Goal: Navigation & Orientation: Find specific page/section

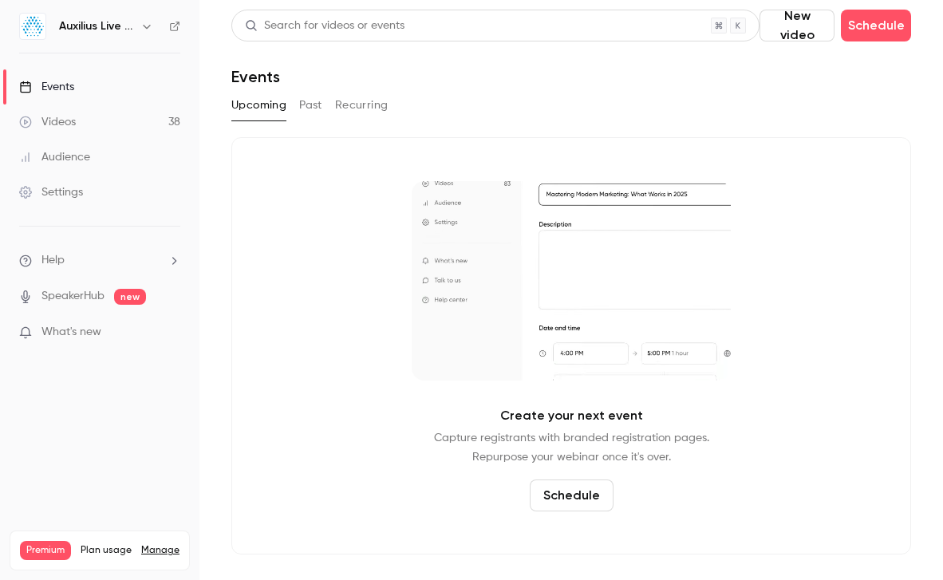
click at [63, 107] on link "Videos 38" at bounding box center [99, 122] width 199 height 35
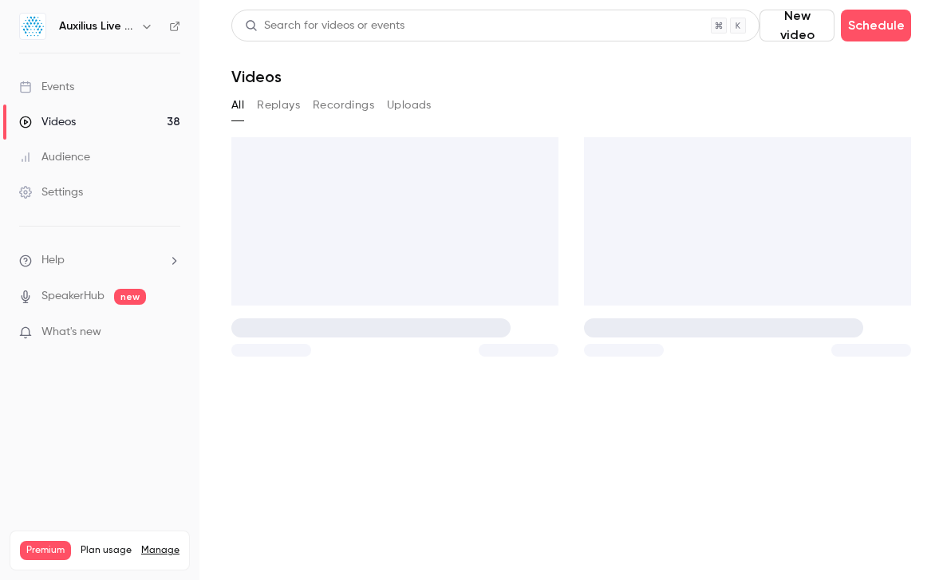
click at [61, 124] on div "Videos" at bounding box center [47, 122] width 57 height 16
click at [133, 20] on h6 "Auxilius Live Sessions" at bounding box center [96, 26] width 75 height 16
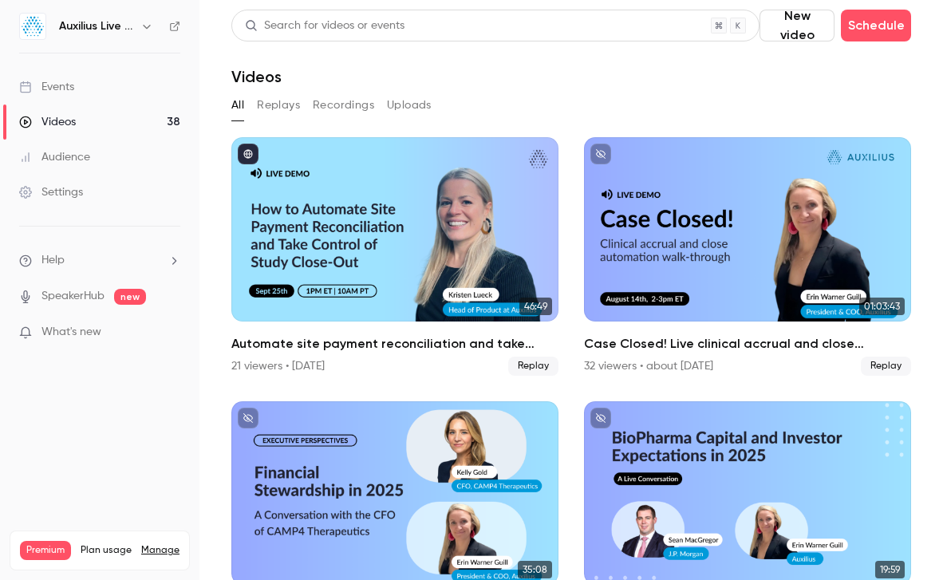
click at [139, 31] on button "button" at bounding box center [146, 26] width 19 height 19
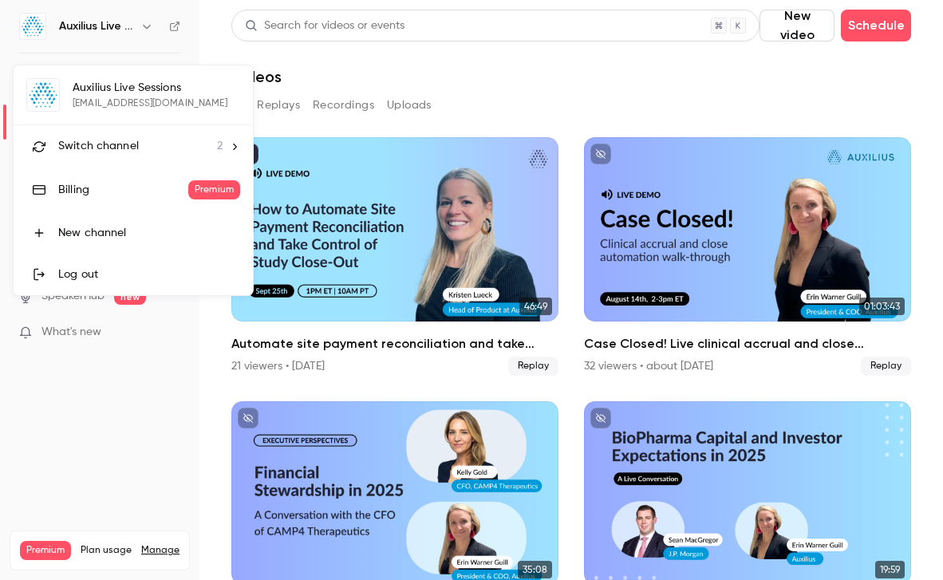
click at [111, 142] on span "Switch channel" at bounding box center [98, 146] width 81 height 17
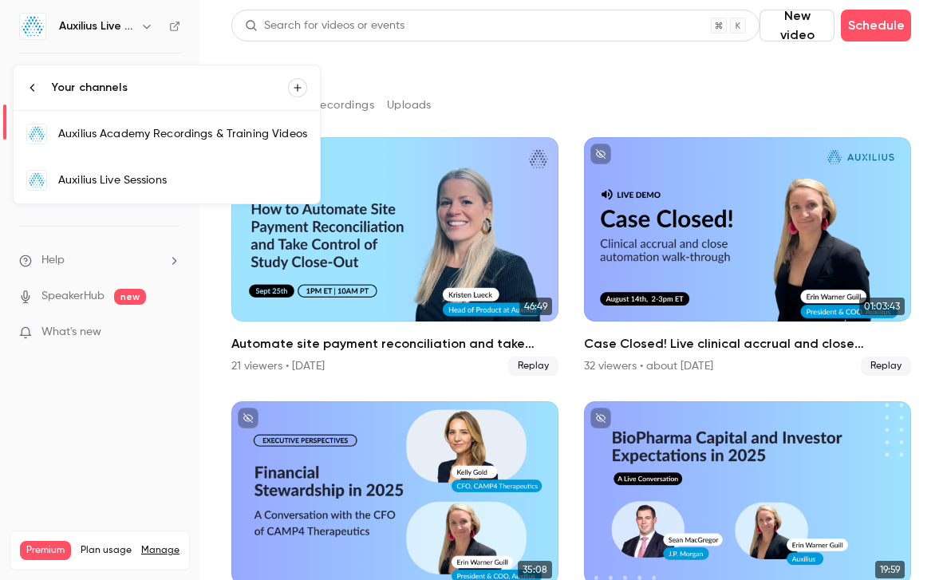
click at [126, 125] on link "Auxilius Academy Recordings & Training Videos" at bounding box center [167, 134] width 306 height 46
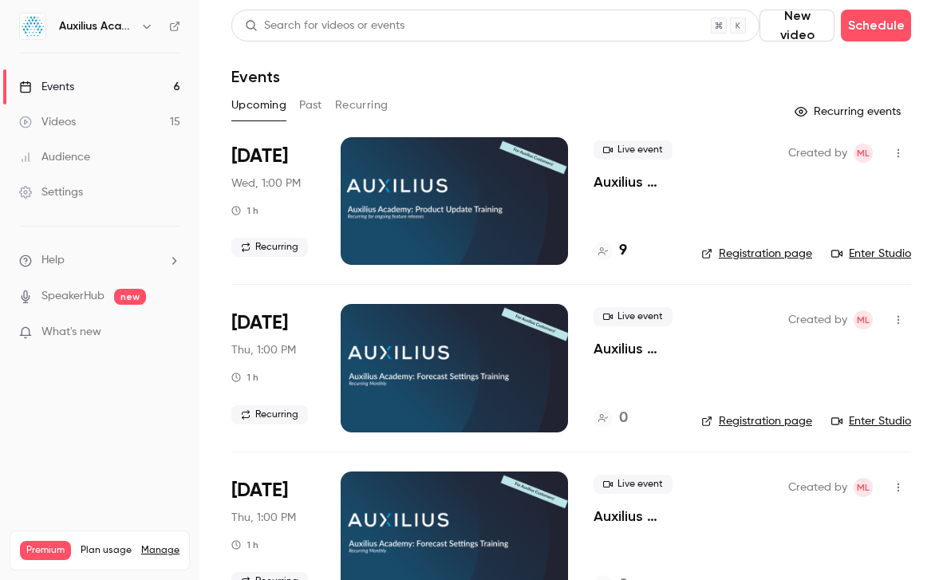
click at [627, 249] on div "9" at bounding box center [635, 251] width 82 height 22
click at [618, 251] on div "9" at bounding box center [611, 251] width 34 height 22
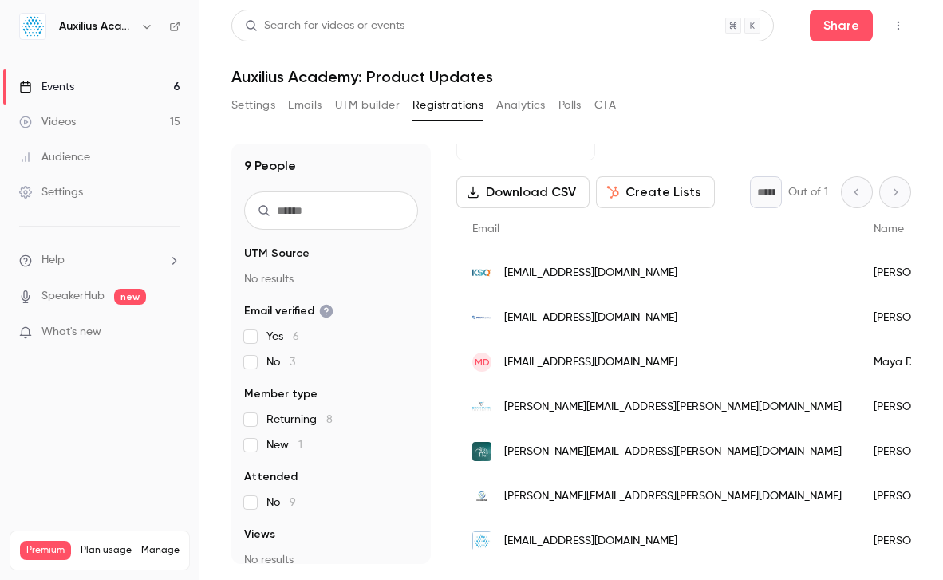
scroll to position [162, 0]
